Goal: Information Seeking & Learning: Find specific fact

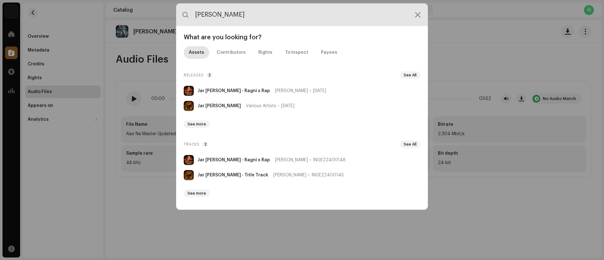
paste input "Jameen - Title Track"
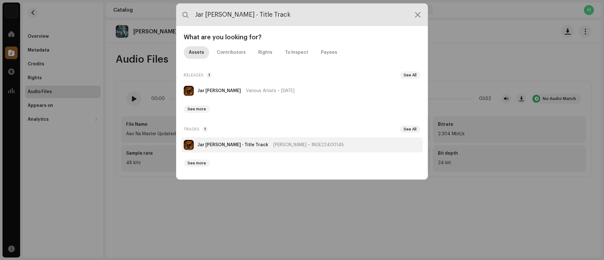
type input "Jar [PERSON_NAME] - Title Track"
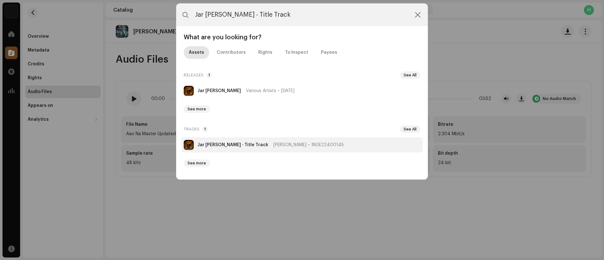
click at [223, 144] on strong "Jar [PERSON_NAME] - Title Track" at bounding box center [232, 144] width 71 height 5
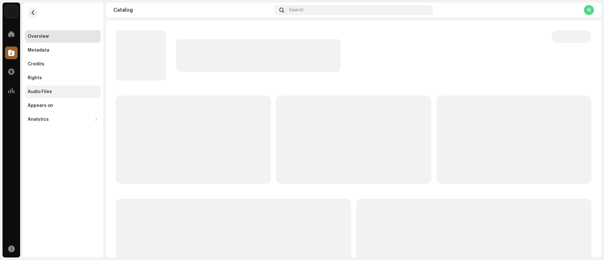
click at [58, 87] on div "Audio Files" at bounding box center [62, 91] width 75 height 13
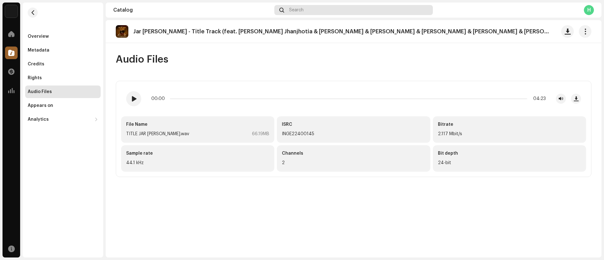
click at [326, 10] on div "Search" at bounding box center [353, 10] width 158 height 10
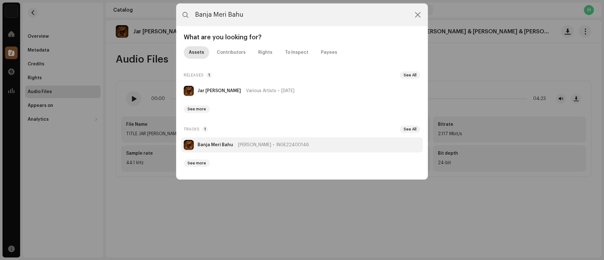
type input "Banja Meri Bahu"
click at [210, 144] on strong "Banja Meri Bahu" at bounding box center [215, 144] width 36 height 5
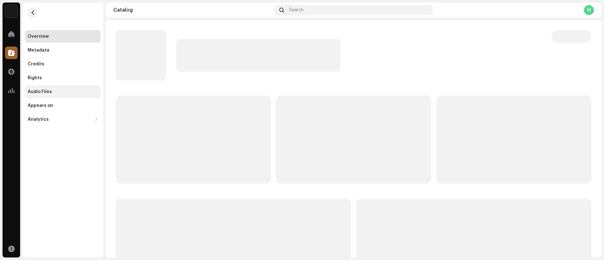
click at [37, 92] on div "Audio Files" at bounding box center [40, 91] width 24 height 5
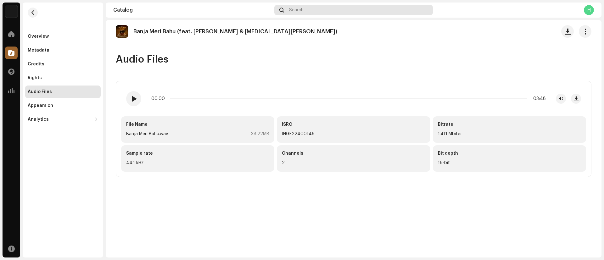
click at [338, 12] on div "Search" at bounding box center [353, 10] width 158 height 10
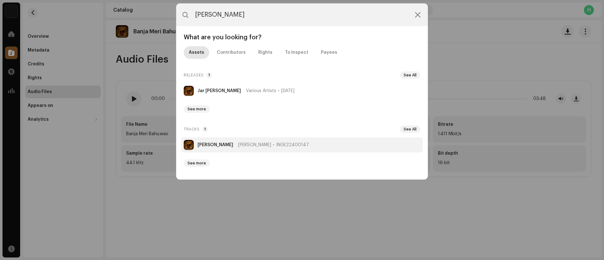
type input "[PERSON_NAME]"
click at [216, 146] on strong "[PERSON_NAME]" at bounding box center [215, 144] width 36 height 5
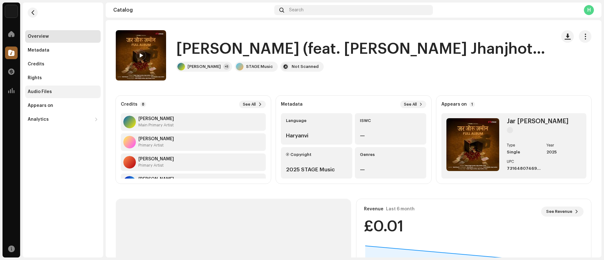
click at [49, 91] on div "Audio Files" at bounding box center [40, 91] width 24 height 5
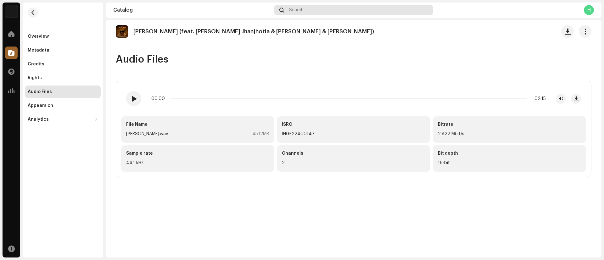
click at [305, 13] on div "Search" at bounding box center [353, 10] width 158 height 10
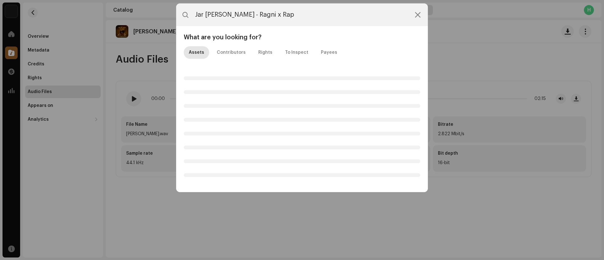
type input "Jar [PERSON_NAME] - Ragni x Rap"
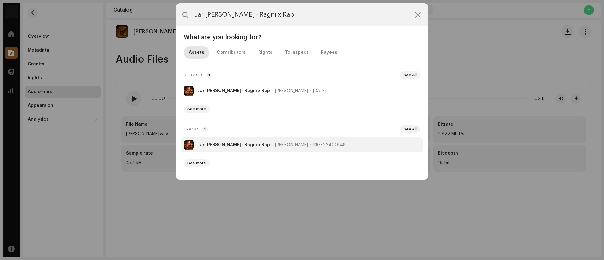
click at [222, 145] on strong "Jar [PERSON_NAME] - Ragni x Rap" at bounding box center [233, 144] width 72 height 5
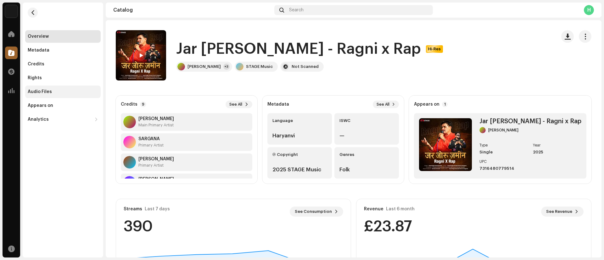
click at [41, 94] on div "Audio Files" at bounding box center [62, 91] width 75 height 13
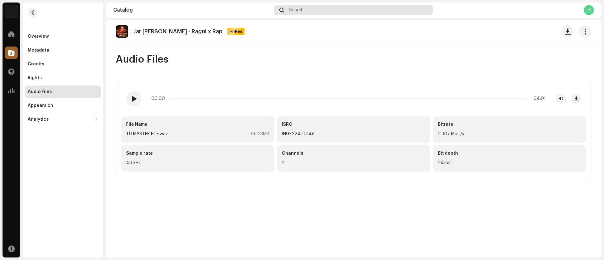
click at [332, 8] on div "Search" at bounding box center [353, 10] width 158 height 10
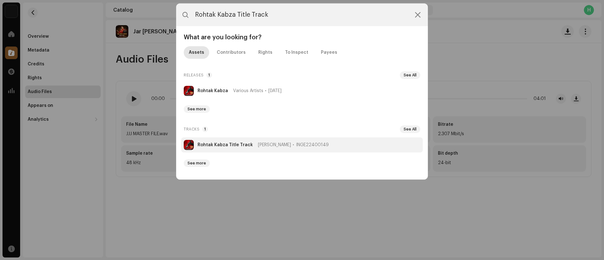
type input "Rohtak Kabza Title Track"
click at [225, 145] on strong "Rohtak Kabza Title Track" at bounding box center [224, 144] width 55 height 5
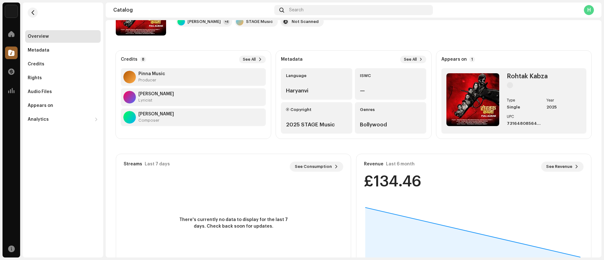
scroll to position [77, 0]
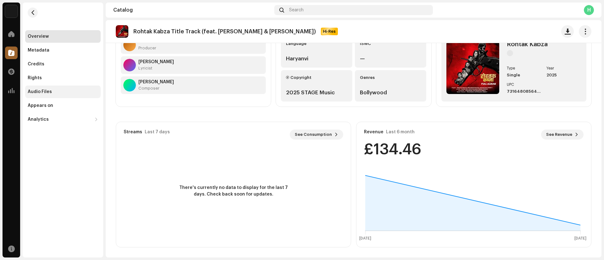
click at [55, 90] on div "Audio Files" at bounding box center [63, 91] width 70 height 5
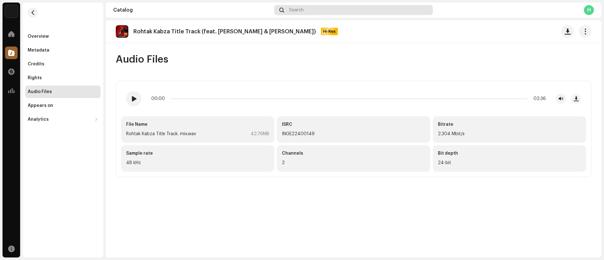
click at [318, 12] on div "Search" at bounding box center [353, 10] width 158 height 10
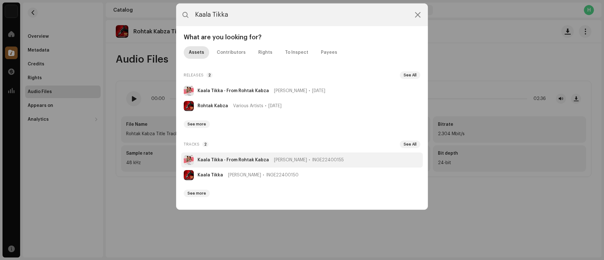
type input "Kaala Tikka"
click at [210, 162] on strong "Kaala Tikka - From Rohtak Kabza" at bounding box center [232, 159] width 71 height 5
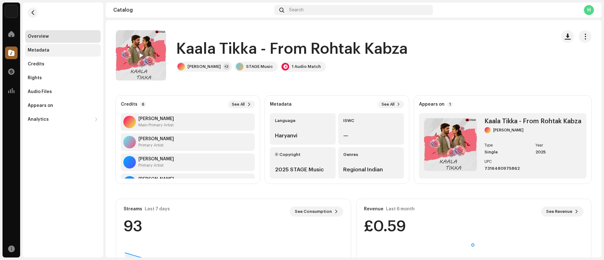
click at [39, 49] on div "Metadata" at bounding box center [39, 50] width 22 height 5
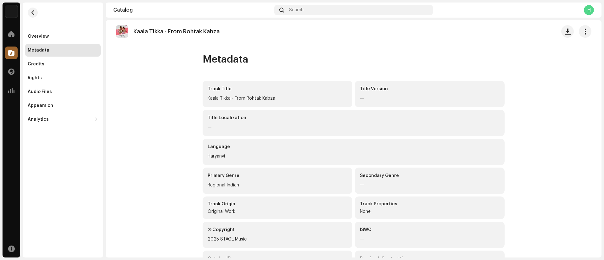
click at [207, 99] on div "Kaala Tikka - From Rohtak Kabza" at bounding box center [277, 99] width 140 height 8
drag, startPoint x: 208, startPoint y: 99, endPoint x: 278, endPoint y: 102, distance: 70.5
click at [278, 102] on div "Kaala Tikka - From Rohtak Kabza" at bounding box center [277, 99] width 140 height 8
copy div "Kaala Tikka - From Rohtak Kabza"
click at [311, 12] on div "Search" at bounding box center [353, 10] width 158 height 10
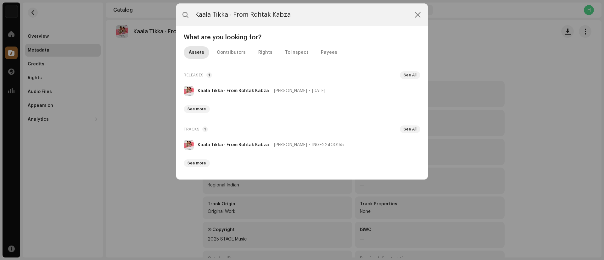
type input "Kaala Tikka - From Rohtak Kabza"
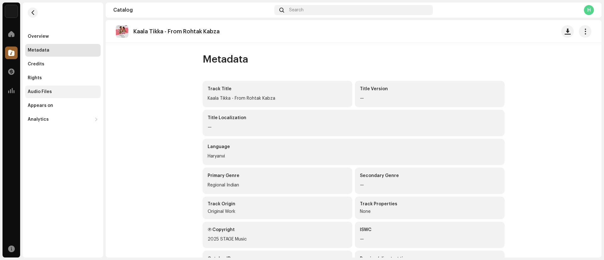
click at [65, 93] on div "Audio Files" at bounding box center [63, 91] width 70 height 5
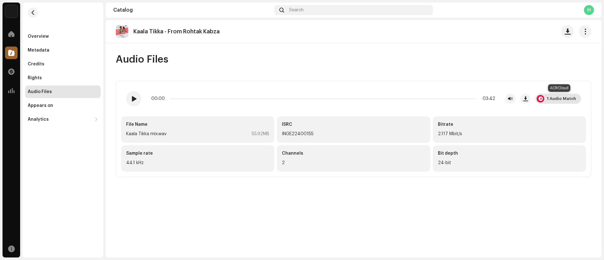
click at [555, 97] on div "1 Audio Match" at bounding box center [560, 98] width 29 height 5
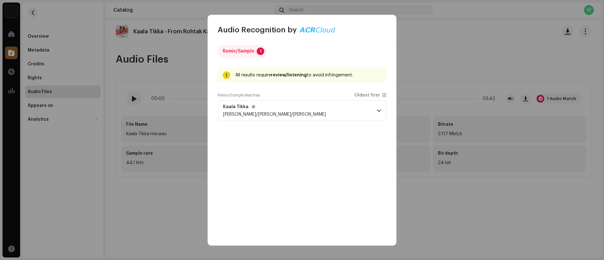
click at [294, 115] on span "[PERSON_NAME]/[PERSON_NAME]/[PERSON_NAME]" at bounding box center [274, 114] width 103 height 4
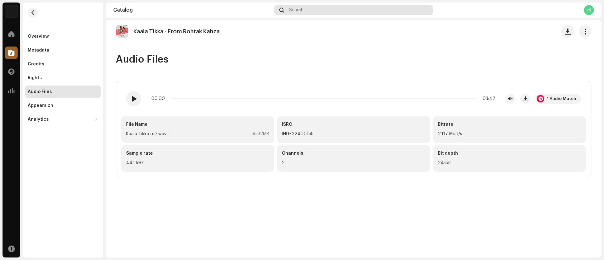
click at [347, 12] on div "Search" at bounding box center [353, 10] width 158 height 10
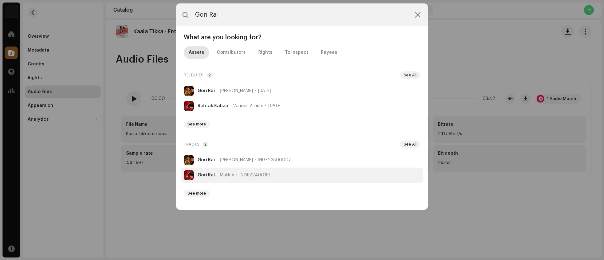
type input "Gori Rai"
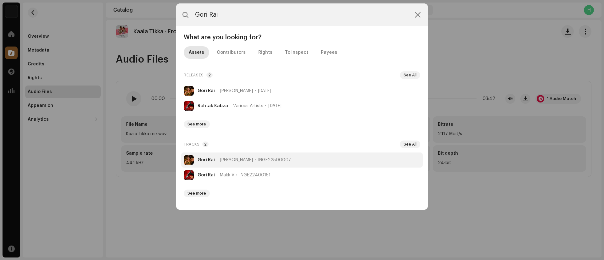
click at [206, 162] on strong "Gori Rai" at bounding box center [205, 159] width 17 height 5
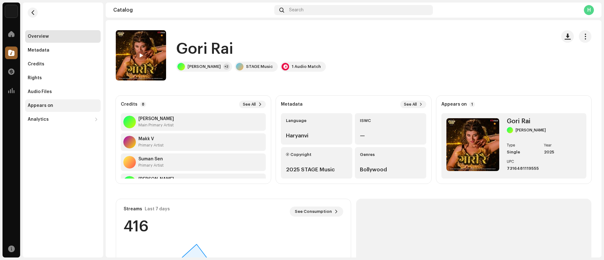
click at [37, 101] on div "Appears on" at bounding box center [62, 105] width 75 height 13
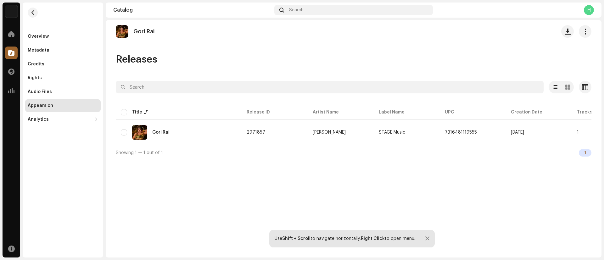
click at [50, 98] on div "Overview Metadata Credits Rights Audio Files Appears on Analytics Consumption E…" at bounding box center [62, 78] width 75 height 96
click at [41, 90] on div "Audio Files" at bounding box center [40, 91] width 24 height 5
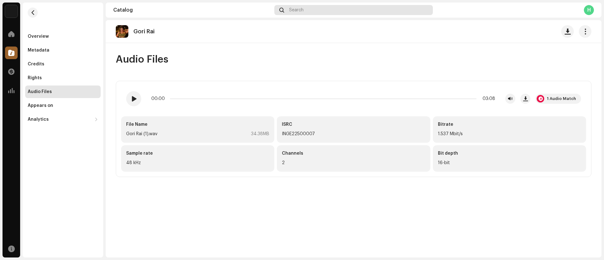
click at [340, 7] on div "Search" at bounding box center [353, 10] width 158 height 10
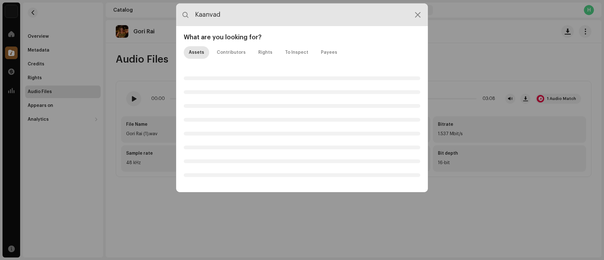
type input "Kanvad"
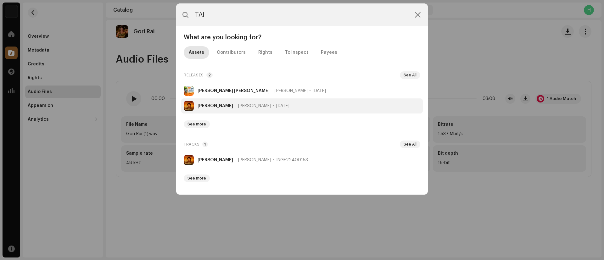
type input "TAI"
click at [203, 102] on li "[PERSON_NAME] [DATE]" at bounding box center [301, 105] width 241 height 15
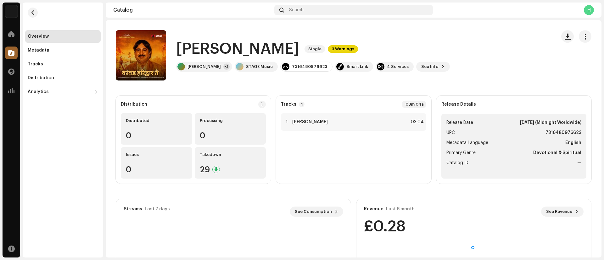
click at [180, 54] on h1 "[PERSON_NAME]" at bounding box center [237, 49] width 123 height 20
drag, startPoint x: 180, startPoint y: 54, endPoint x: 298, endPoint y: 49, distance: 118.3
click at [298, 49] on h1 "[PERSON_NAME]" at bounding box center [237, 49] width 123 height 20
copy h1 "[PERSON_NAME]"
click at [35, 66] on div "Tracks" at bounding box center [35, 64] width 15 height 5
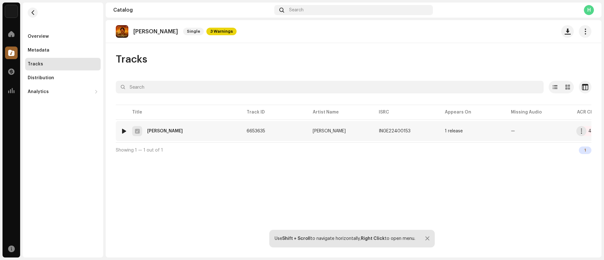
click at [166, 132] on div "[PERSON_NAME]" at bounding box center [165, 131] width 36 height 4
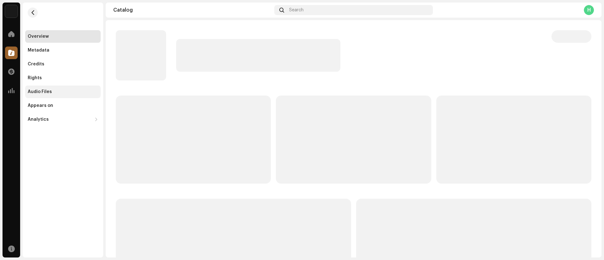
click at [47, 93] on div "Audio Files" at bounding box center [40, 91] width 24 height 5
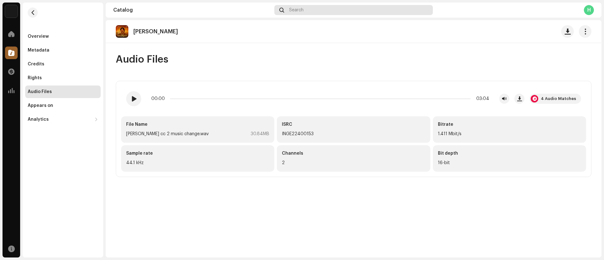
click at [309, 10] on div "Search" at bounding box center [353, 10] width 158 height 10
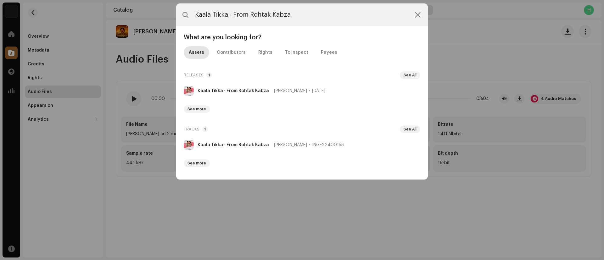
type input "Kaala Tikka - From Rohtak Kabza"
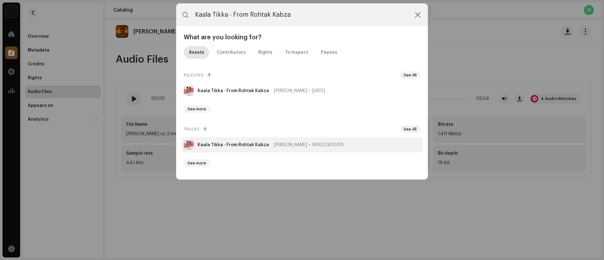
click at [209, 145] on strong "Kaala Tikka - From Rohtak Kabza" at bounding box center [232, 144] width 71 height 5
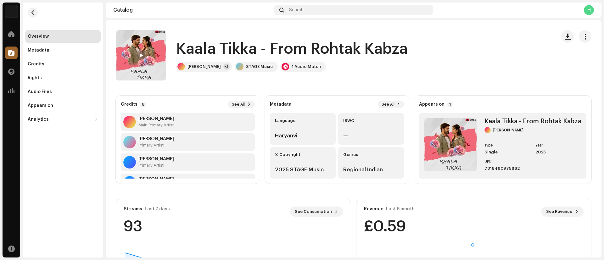
click at [181, 48] on h1 "Kaala Tikka - From Rohtak Kabza" at bounding box center [291, 49] width 231 height 20
drag, startPoint x: 181, startPoint y: 48, endPoint x: 230, endPoint y: 47, distance: 49.7
click at [230, 47] on h1 "Kaala Tikka - From Rohtak Kabza" at bounding box center [291, 49] width 231 height 20
copy h1 "Kaala Tikka"
click at [324, 8] on div "Search" at bounding box center [353, 10] width 158 height 10
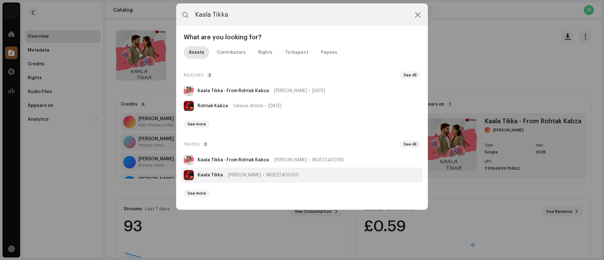
type input "Kaala Tikka"
click at [212, 174] on strong "Kaala Tikka" at bounding box center [209, 175] width 25 height 5
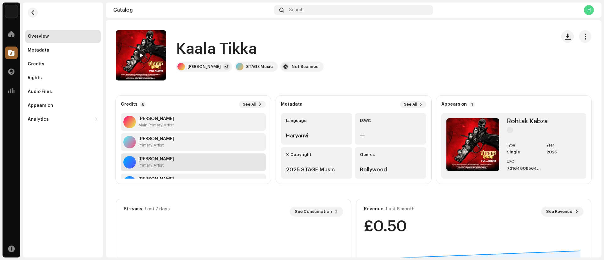
scroll to position [60, 0]
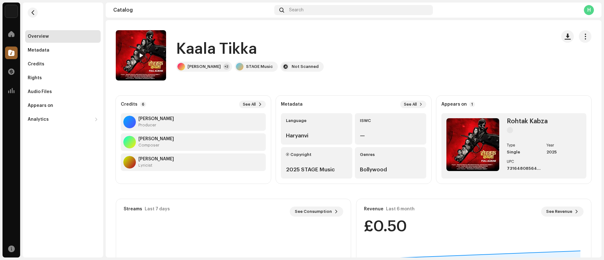
click at [184, 51] on h1 "Kaala Tikka" at bounding box center [216, 49] width 81 height 20
drag, startPoint x: 184, startPoint y: 51, endPoint x: 230, endPoint y: 46, distance: 45.8
click at [230, 46] on h1 "Kaala Tikka" at bounding box center [216, 49] width 81 height 20
copy h1 "Kaala Tikka"
click at [50, 88] on div "Audio Files" at bounding box center [62, 91] width 75 height 13
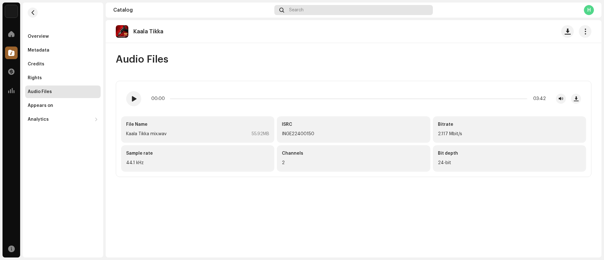
click at [363, 11] on div "Search" at bounding box center [353, 10] width 158 height 10
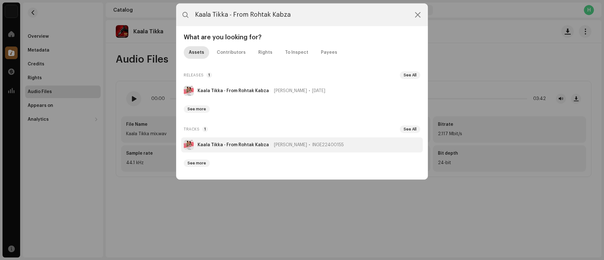
type input "Kaala Tikka - From Rohtak Kabza"
click at [214, 148] on li "Kaala Tikka - From Rohtak Kabza [PERSON_NAME] INGE22400155" at bounding box center [301, 144] width 241 height 15
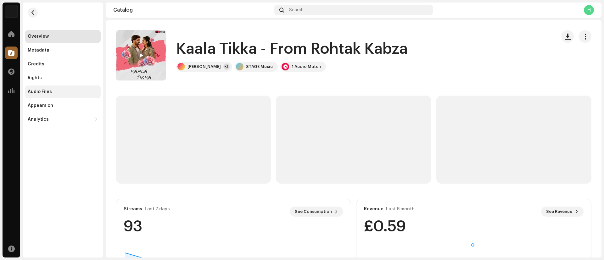
click at [49, 90] on div "Audio Files" at bounding box center [40, 91] width 24 height 5
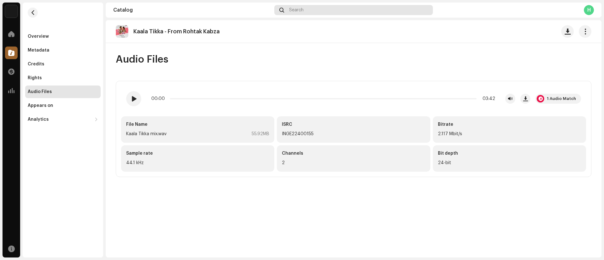
click at [314, 9] on div "Search" at bounding box center [353, 10] width 158 height 10
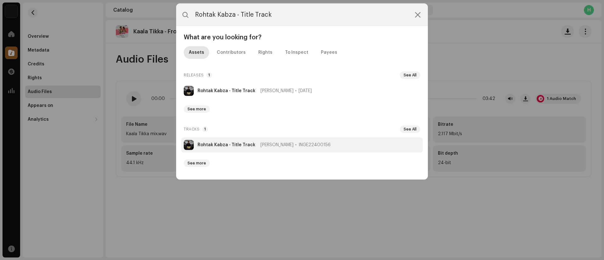
type input "Rohtak Kabza - Title Track"
click at [217, 142] on strong "Rohtak Kabza - Title Track" at bounding box center [226, 144] width 58 height 5
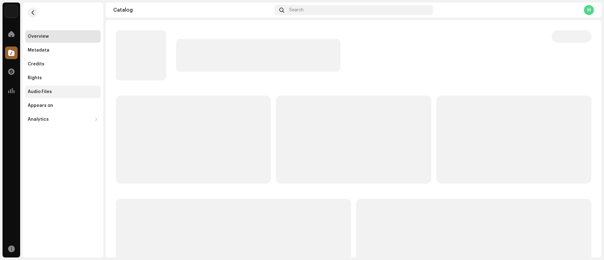
click at [45, 88] on div "Audio Files" at bounding box center [62, 91] width 75 height 13
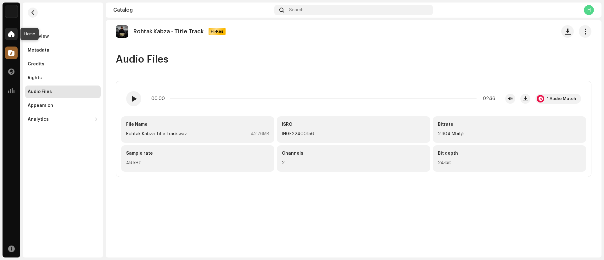
click at [12, 38] on div at bounding box center [11, 34] width 13 height 13
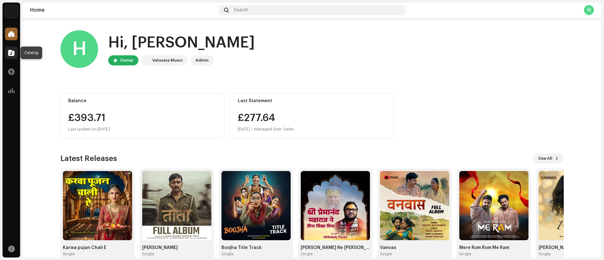
click at [15, 54] on div at bounding box center [11, 53] width 13 height 13
